Goal: Information Seeking & Learning: Learn about a topic

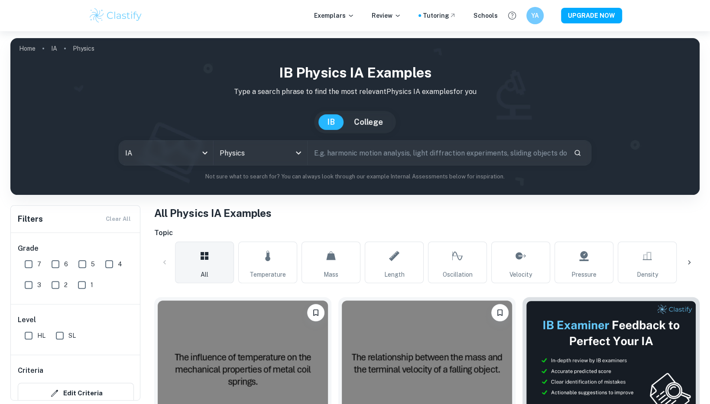
click at [26, 269] on input "7" at bounding box center [28, 264] width 17 height 17
checkbox input "true"
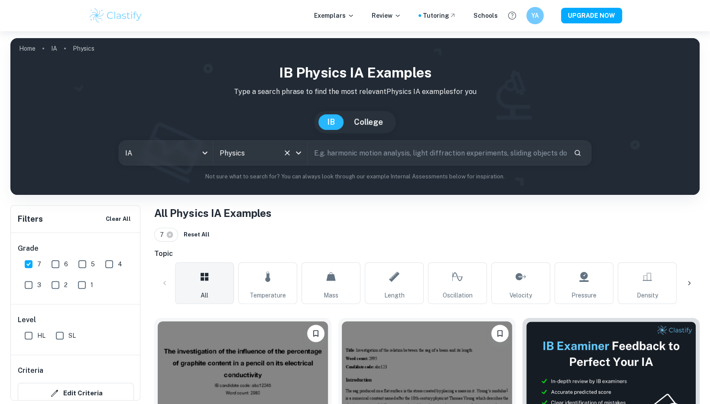
click at [295, 159] on div at bounding box center [292, 153] width 23 height 12
click at [285, 153] on icon "Clear" at bounding box center [287, 153] width 9 height 9
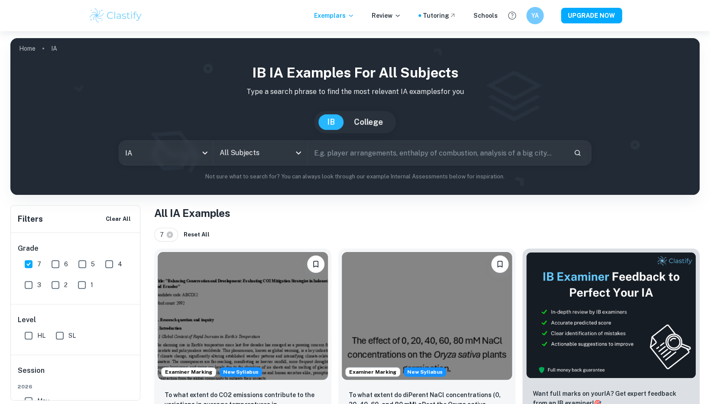
click at [300, 153] on icon "Open" at bounding box center [298, 153] width 10 height 10
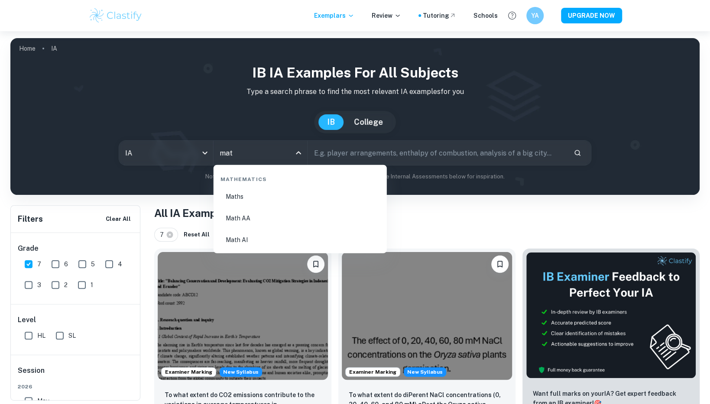
click at [259, 219] on li "Math AA" at bounding box center [300, 218] width 166 height 20
type input "Math AA"
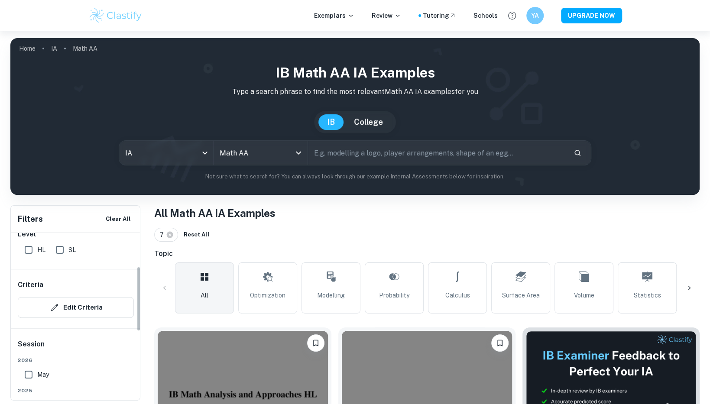
scroll to position [87, 0]
click at [35, 251] on input "HL" at bounding box center [28, 248] width 17 height 17
checkbox input "true"
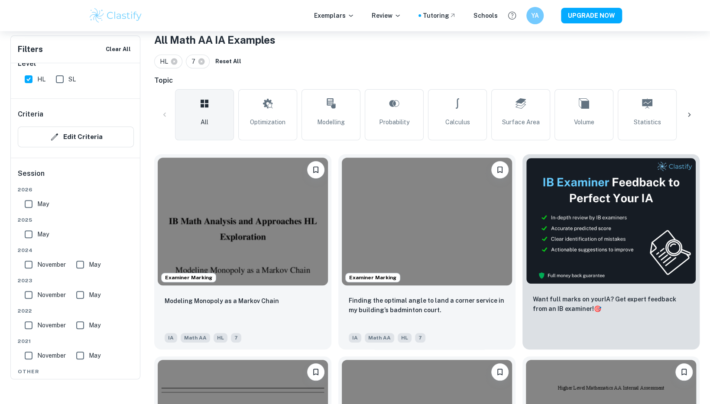
scroll to position [0, 0]
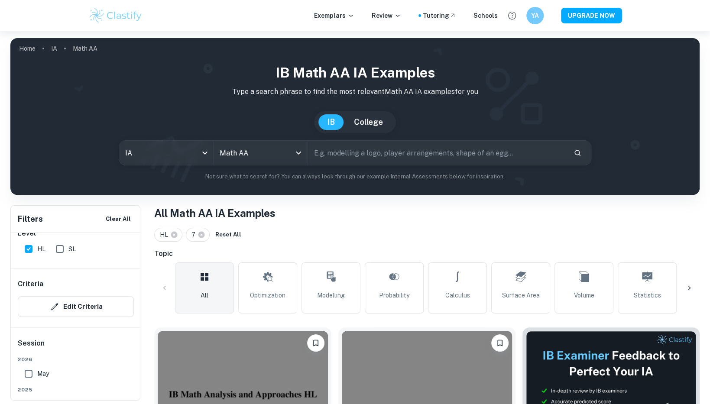
click at [387, 151] on input "text" at bounding box center [437, 153] width 259 height 24
type input "roller coaster"
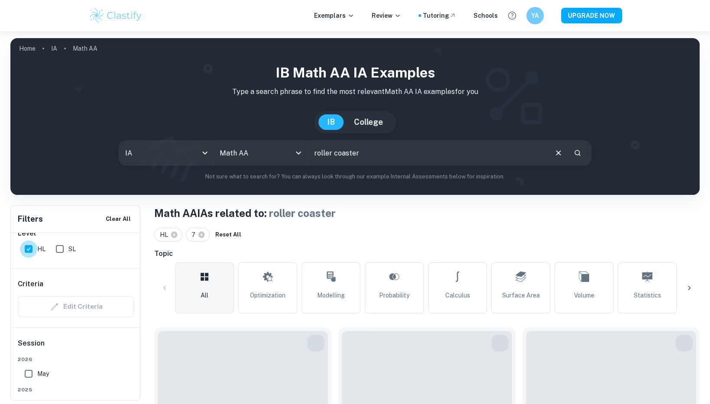
click at [26, 251] on input "HL" at bounding box center [28, 248] width 17 height 17
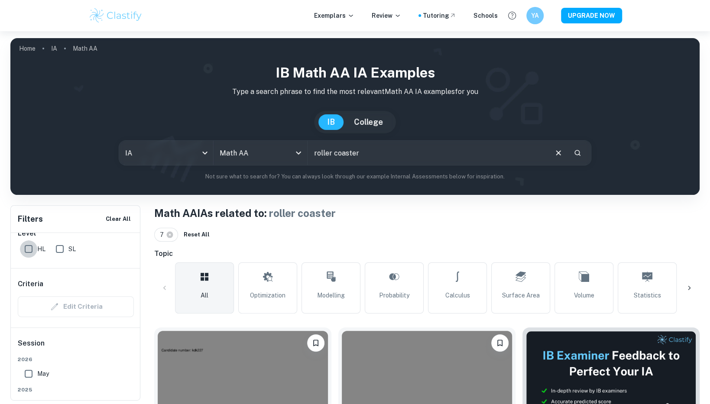
click at [27, 251] on input "HL" at bounding box center [28, 248] width 17 height 17
click at [25, 250] on input "HL" at bounding box center [28, 248] width 17 height 17
checkbox input "true"
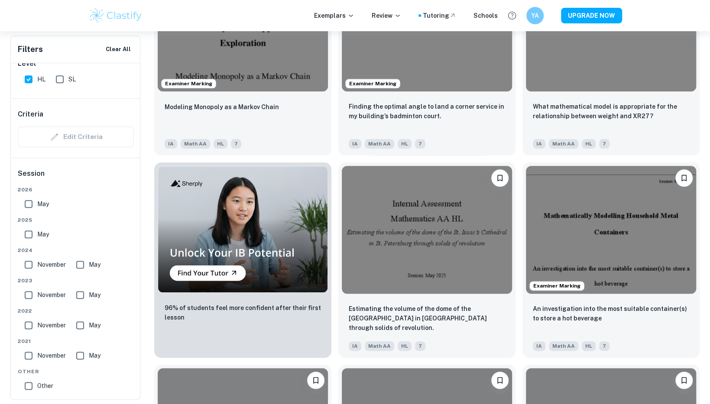
scroll to position [570, 0]
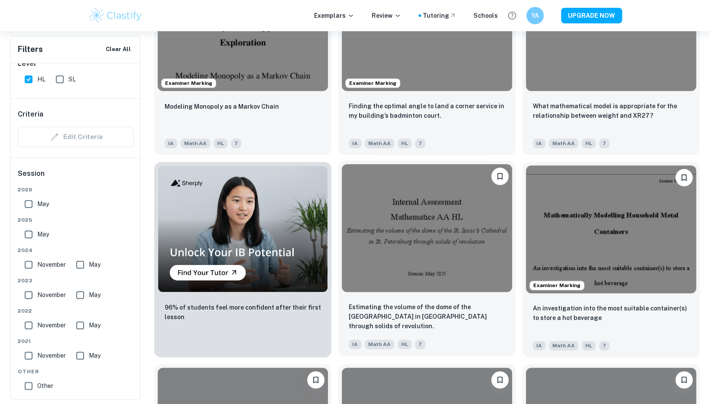
click at [392, 221] on img at bounding box center [427, 228] width 170 height 128
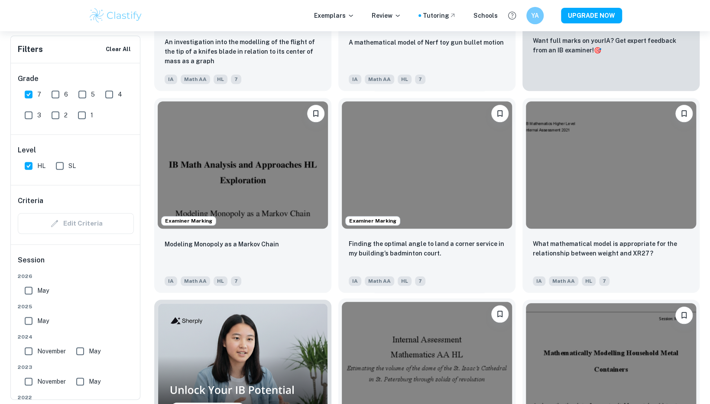
scroll to position [431, 0]
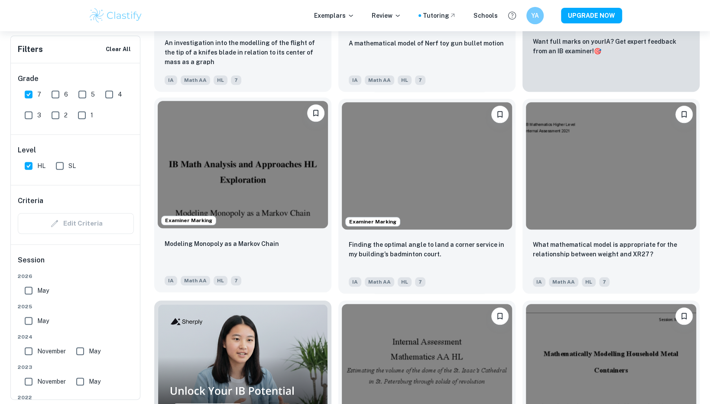
click at [242, 182] on img at bounding box center [243, 165] width 170 height 128
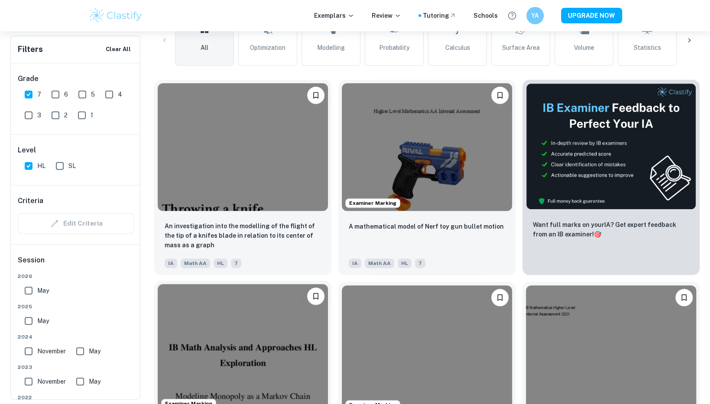
scroll to position [248, 0]
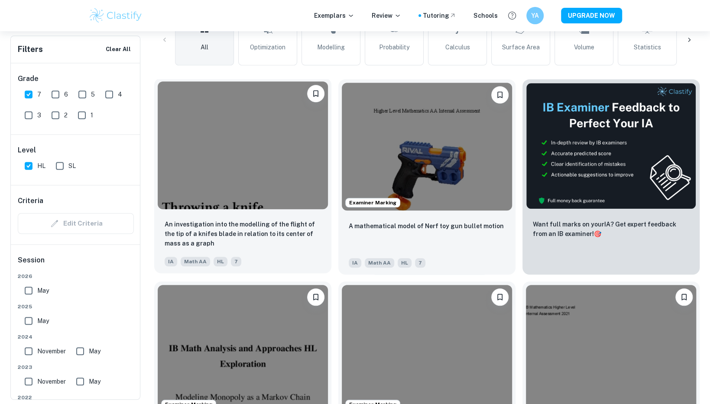
click at [273, 173] on img at bounding box center [243, 145] width 170 height 128
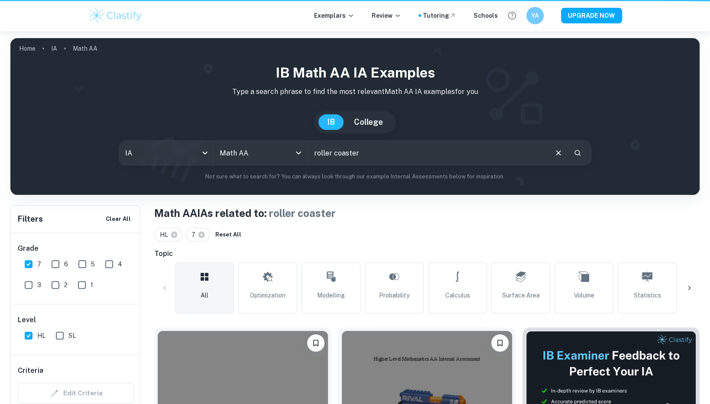
scroll to position [248, 0]
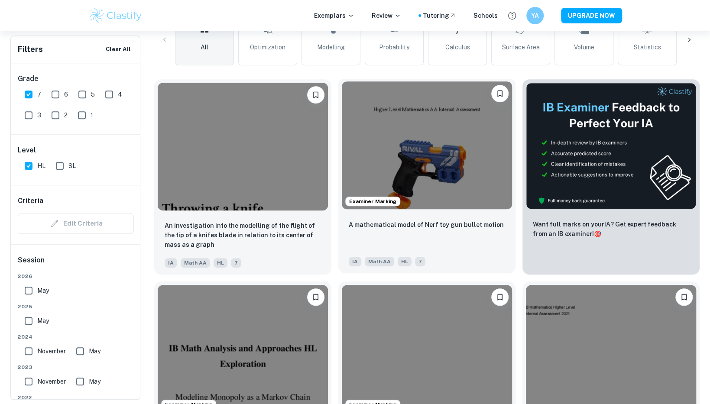
click at [381, 158] on img at bounding box center [427, 145] width 170 height 128
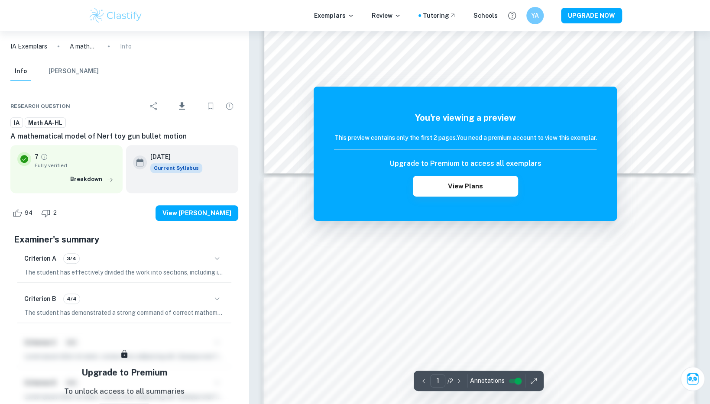
scroll to position [476, 0]
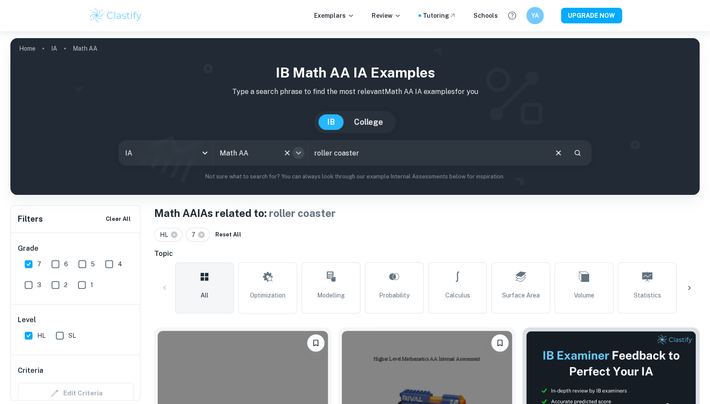
click at [292, 152] on button "Open" at bounding box center [298, 153] width 12 height 12
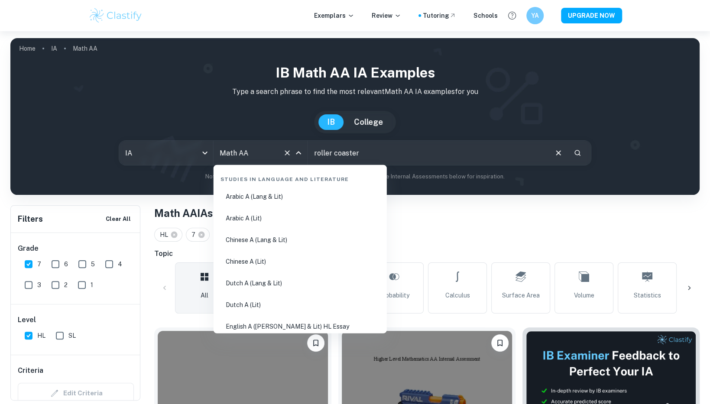
scroll to position [1394, 0]
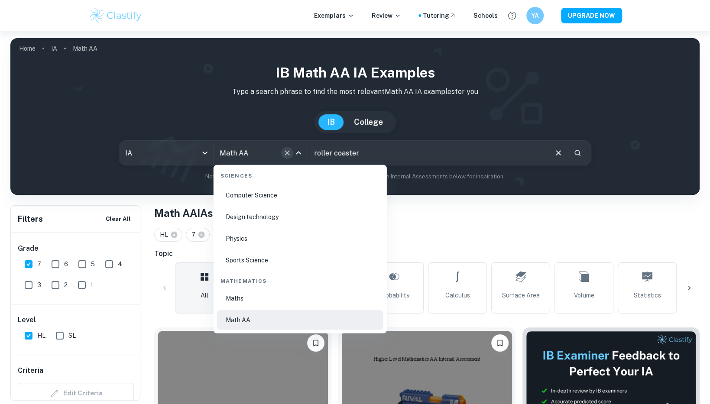
click at [287, 153] on icon "Clear" at bounding box center [287, 152] width 5 height 5
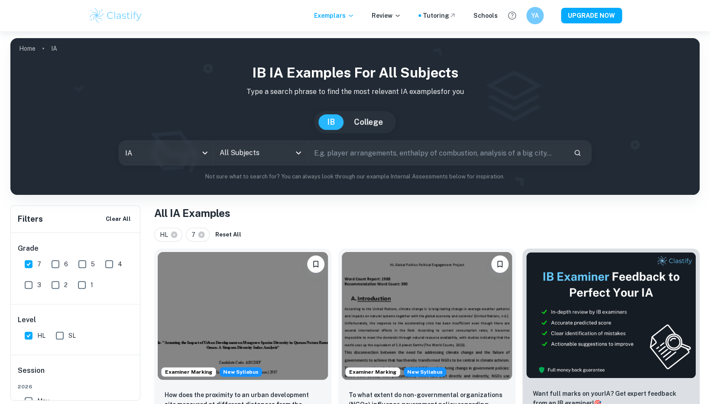
click at [276, 150] on input "All Subjects" at bounding box center [253, 153] width 73 height 16
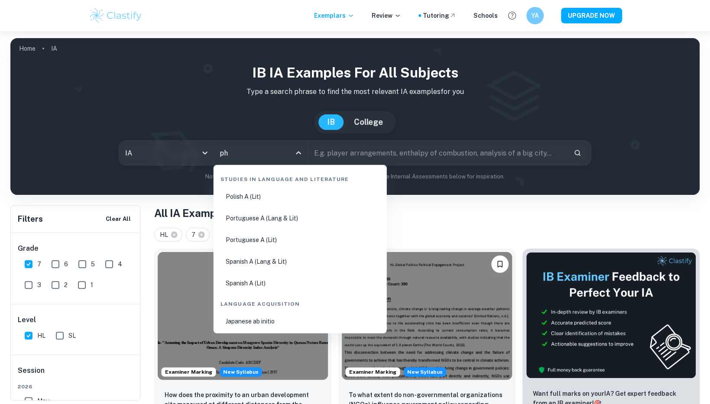
type input "phy"
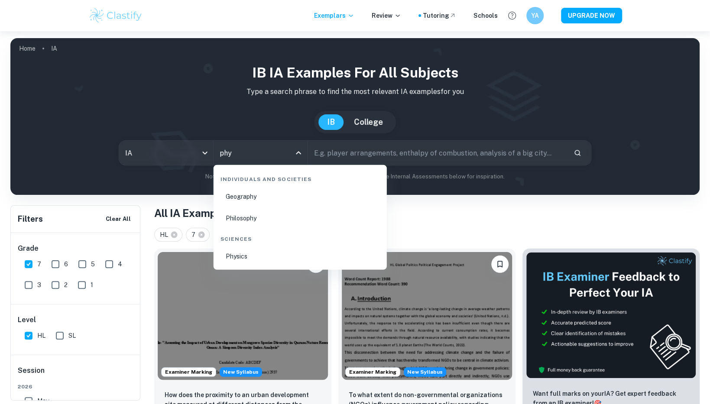
click at [263, 261] on li "Physics" at bounding box center [300, 257] width 166 height 20
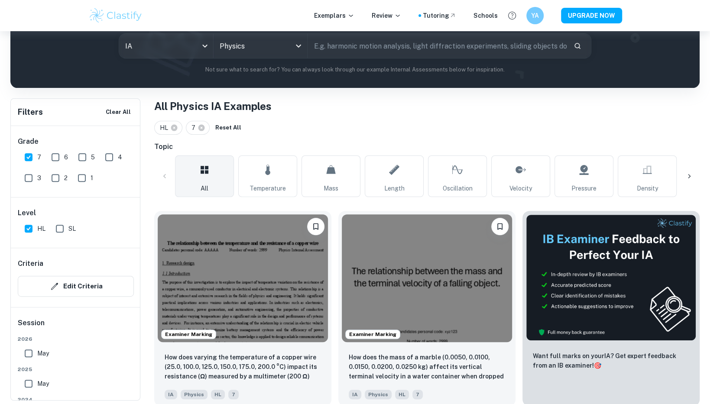
scroll to position [107, 0]
click at [219, 270] on img at bounding box center [243, 278] width 170 height 128
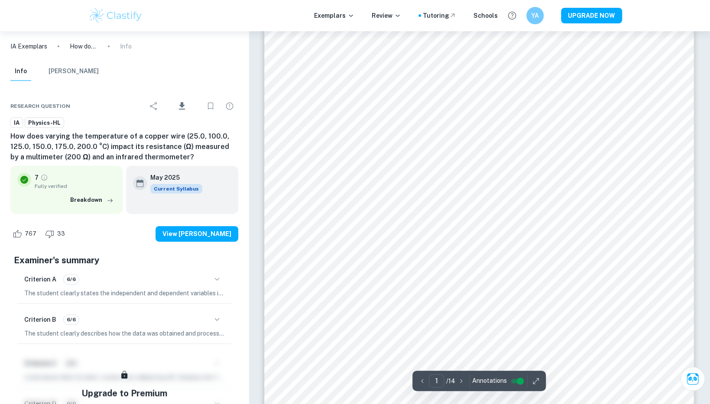
scroll to position [53, 0]
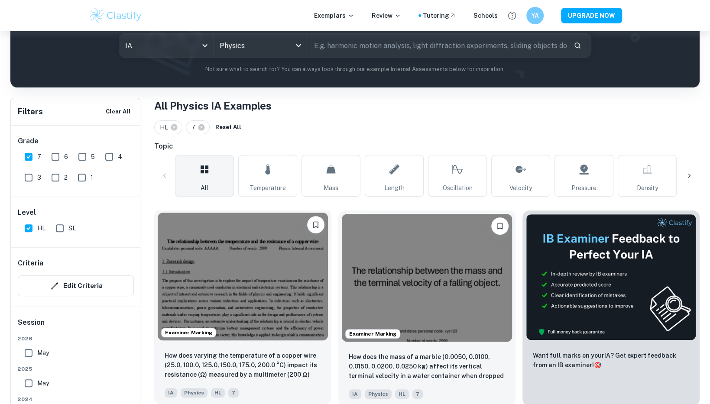
scroll to position [172, 0]
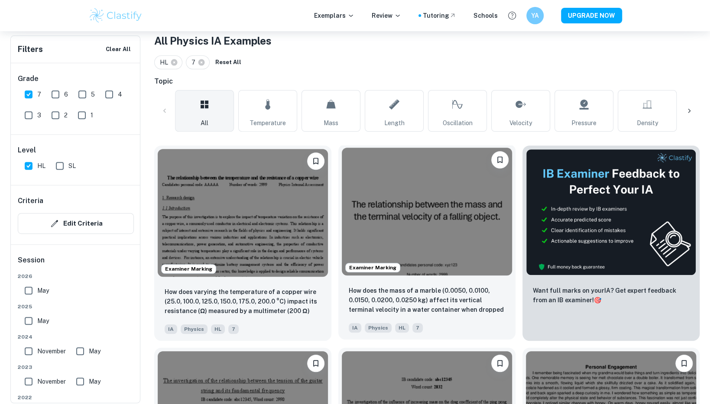
click at [429, 209] on img at bounding box center [427, 212] width 170 height 128
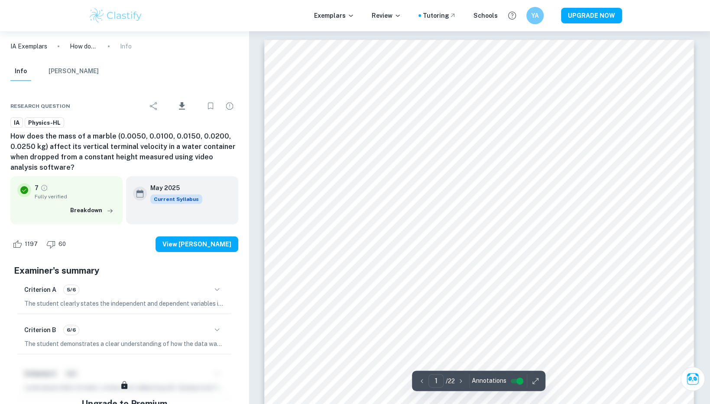
type input "2"
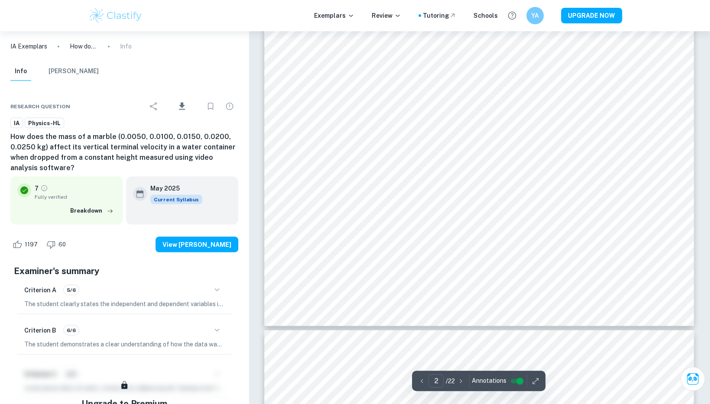
scroll to position [1004, 0]
